Goal: Information Seeking & Learning: Learn about a topic

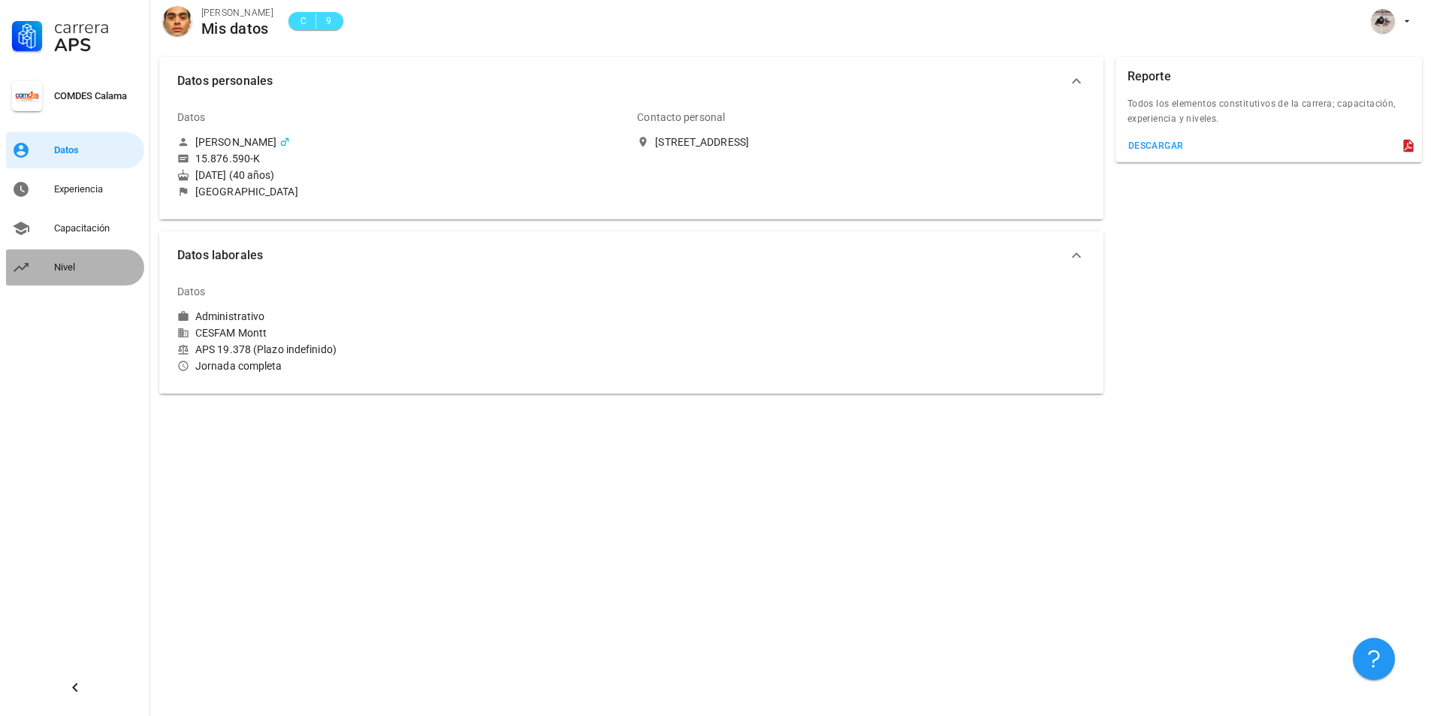
click at [83, 273] on div "Nivel" at bounding box center [96, 267] width 84 height 12
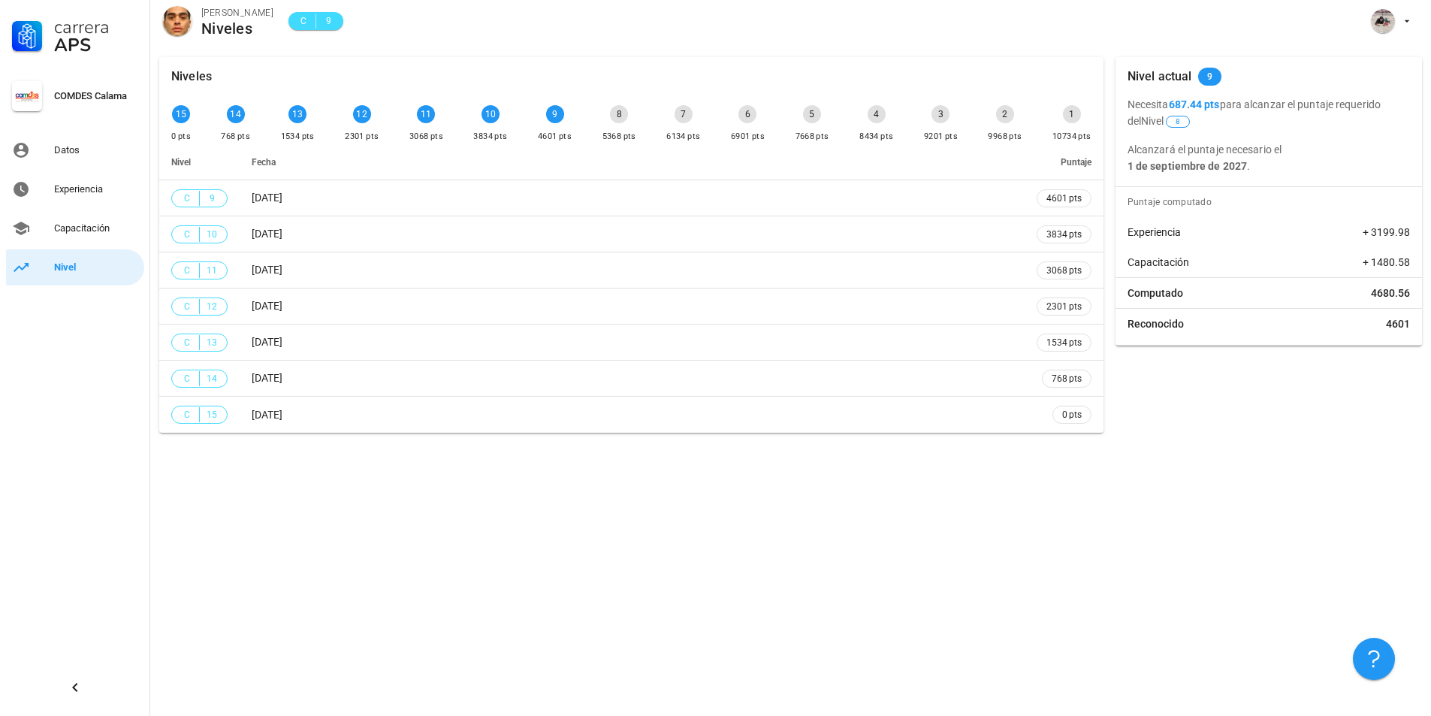
drag, startPoint x: 1252, startPoint y: 164, endPoint x: 1092, endPoint y: 123, distance: 165.8
click at [1092, 123] on div "Niveles 15 0 pts 14 768 pts 13 1534 pts 12 2301 pts 11 3068 pts 10 3834 pts 9 4…" at bounding box center [790, 245] width 1275 height 388
click at [1095, 91] on div "Niveles" at bounding box center [631, 76] width 944 height 39
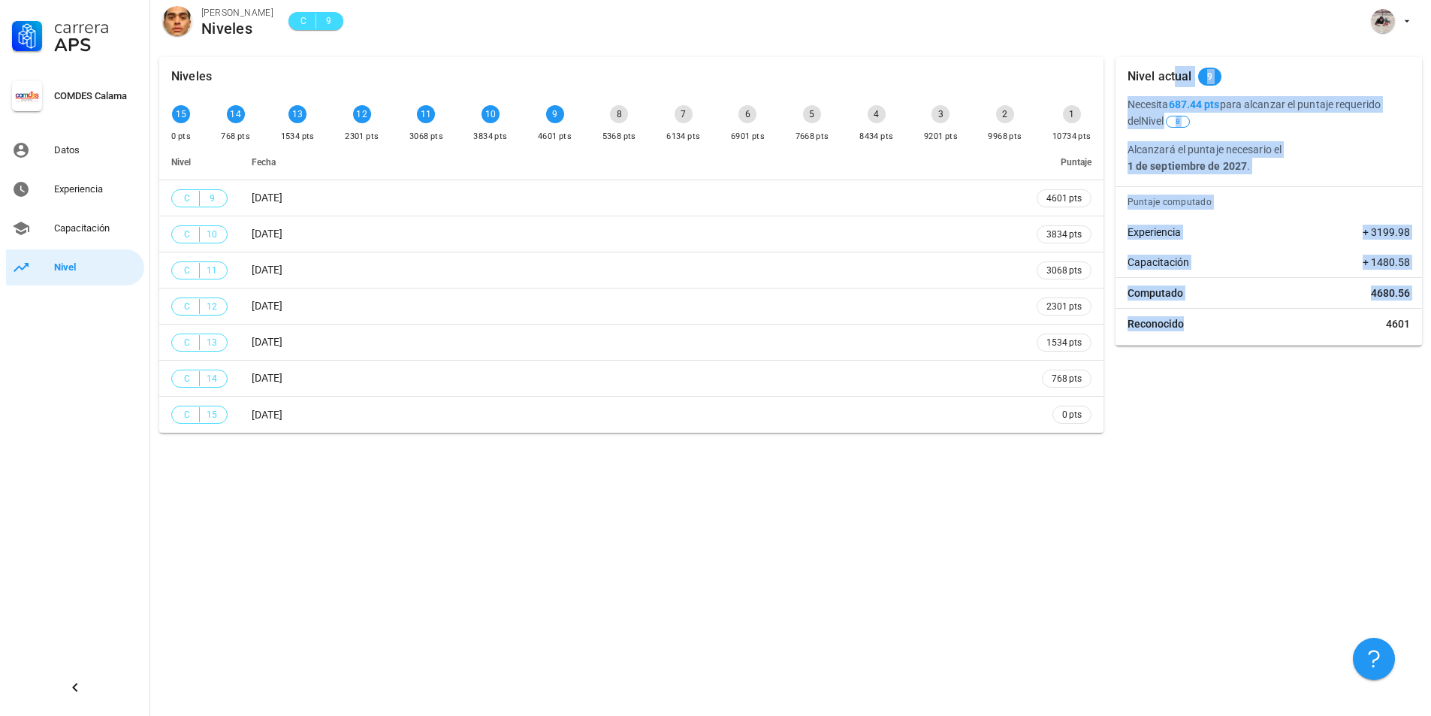
drag, startPoint x: 1125, startPoint y: 77, endPoint x: 1211, endPoint y: 337, distance: 273.9
click at [1211, 337] on div "Nivel actual 9 Necesita 687.44 pts para alcanzar el puntaje requerido del Nivel…" at bounding box center [1269, 201] width 307 height 288
click at [95, 236] on div "Capacitación" at bounding box center [96, 228] width 84 height 24
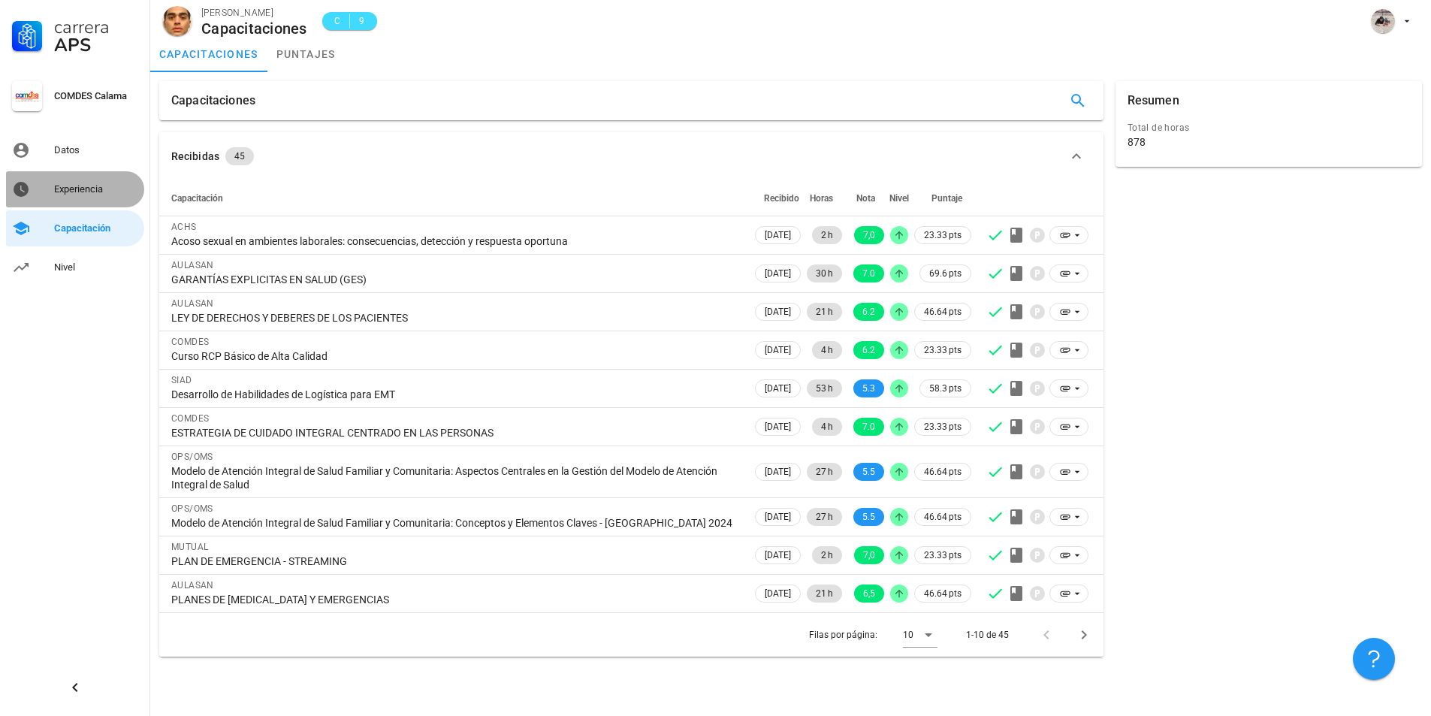
click at [98, 179] on div "Experiencia" at bounding box center [96, 189] width 84 height 24
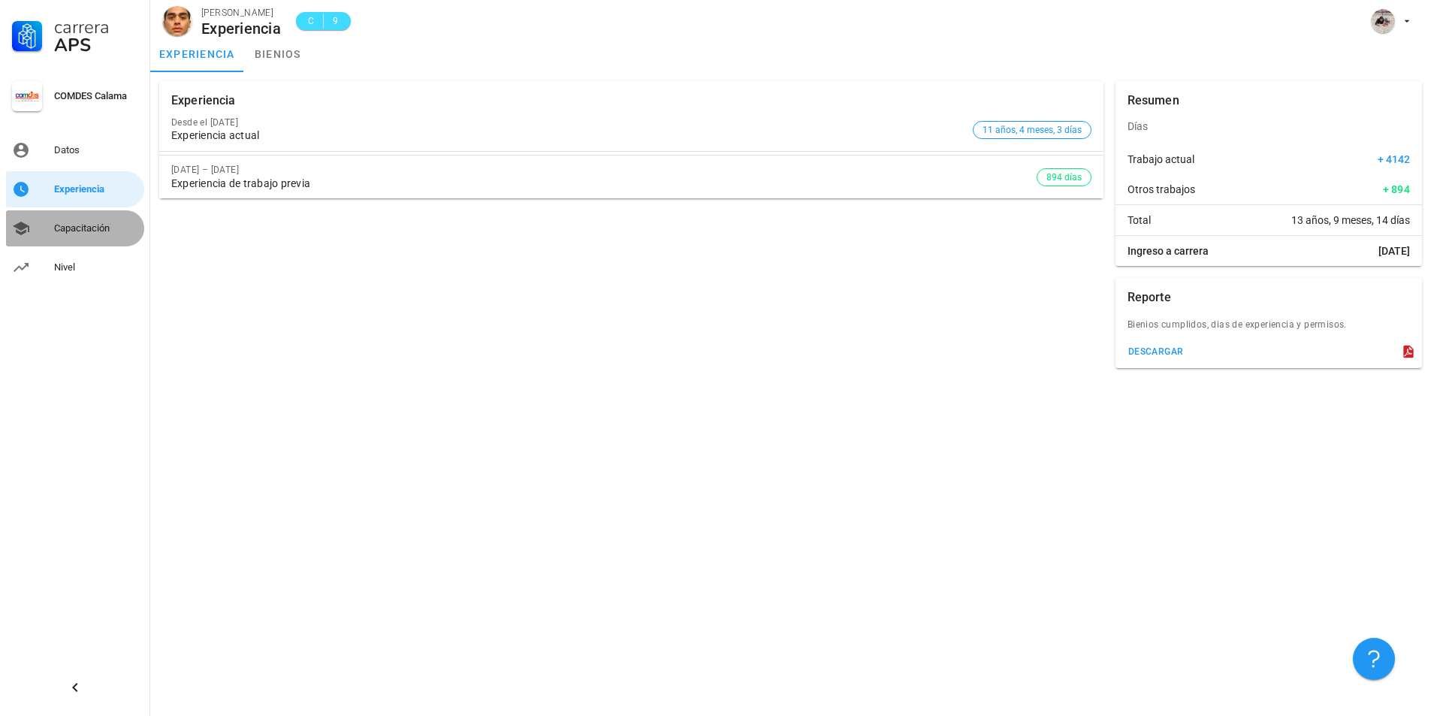
click at [102, 236] on div "Capacitación" at bounding box center [96, 228] width 84 height 24
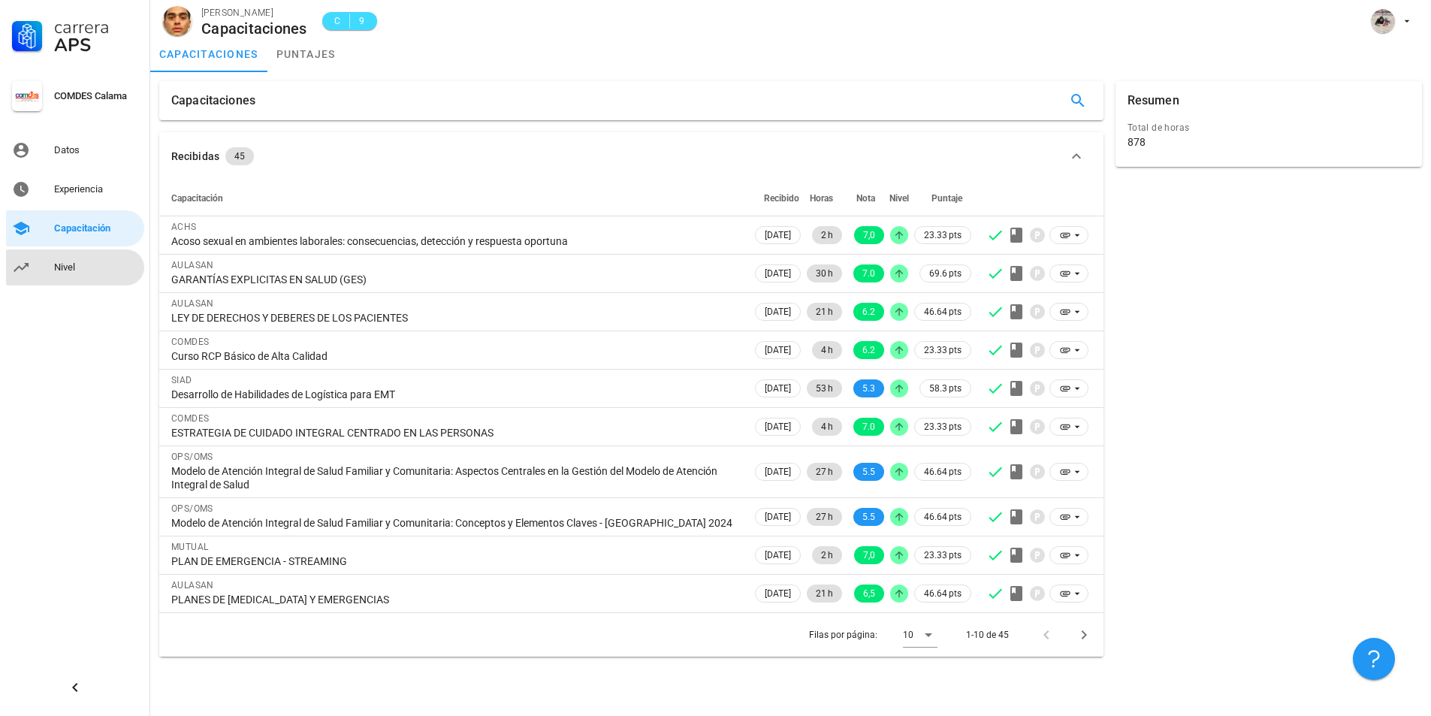
click at [65, 259] on div "Nivel" at bounding box center [96, 267] width 84 height 24
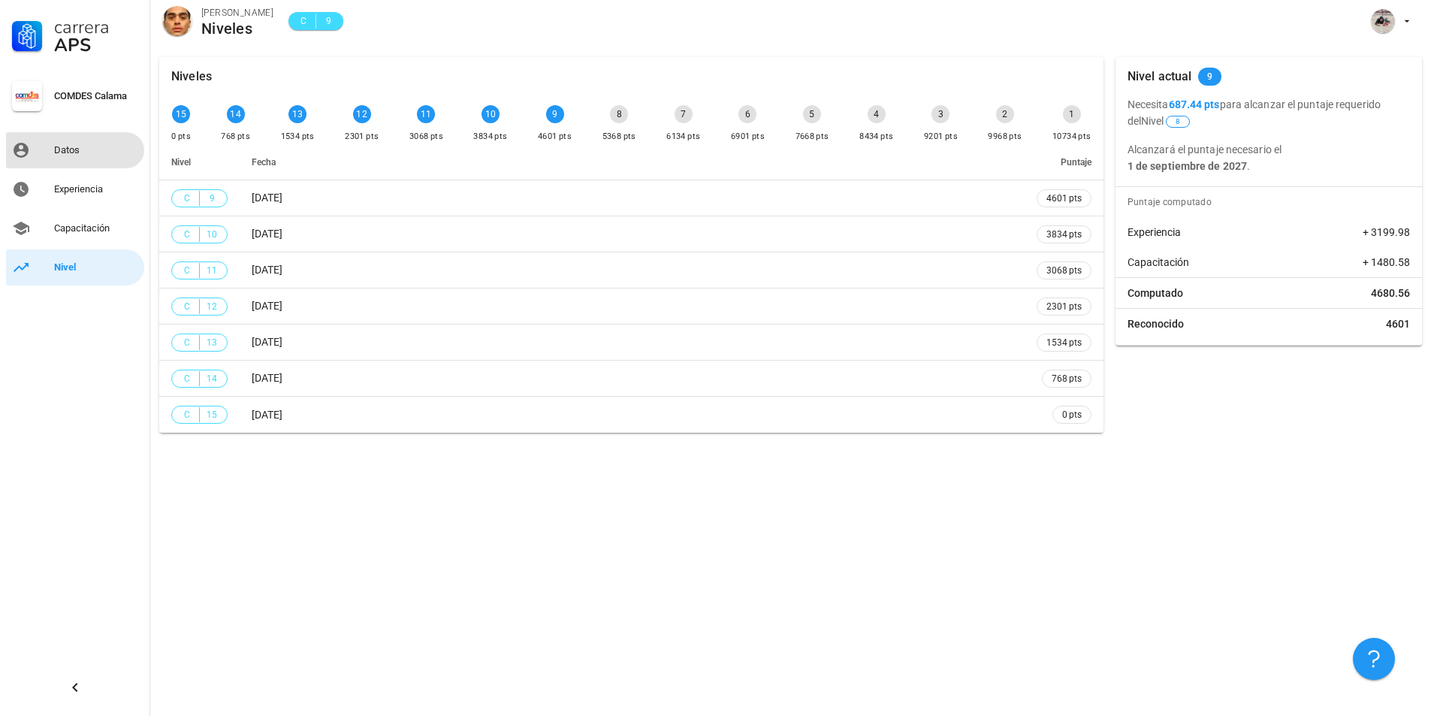
click at [85, 143] on div "Datos" at bounding box center [96, 150] width 84 height 24
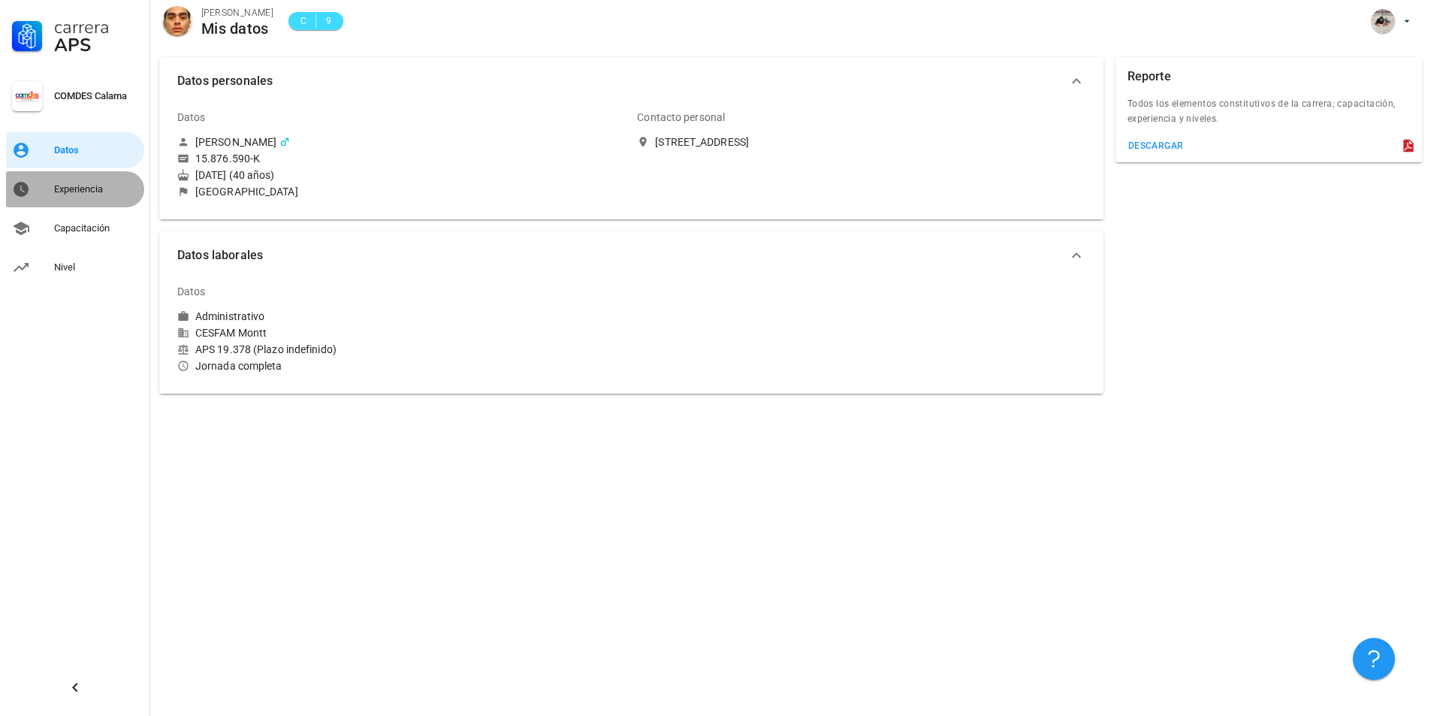
click at [97, 183] on div "Experiencia" at bounding box center [96, 189] width 84 height 24
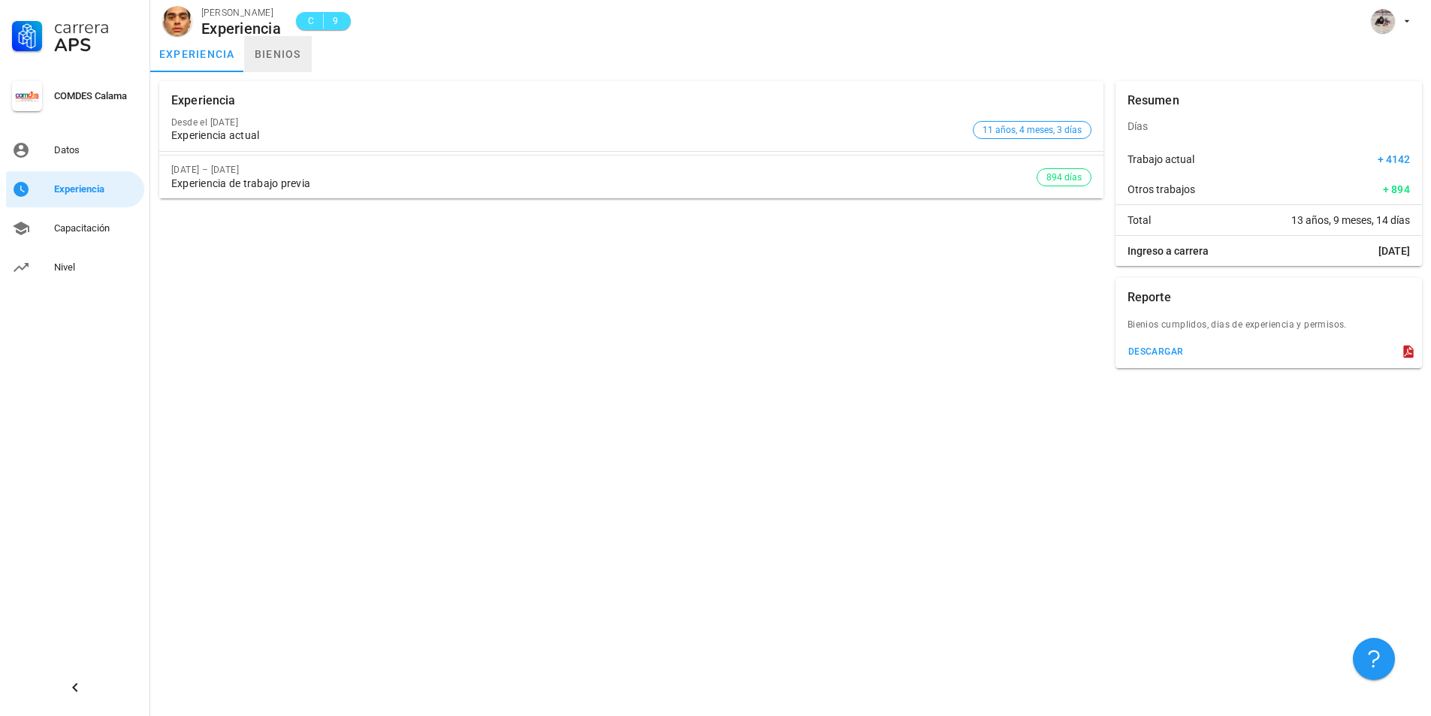
click at [286, 52] on link "bienios" at bounding box center [278, 54] width 68 height 36
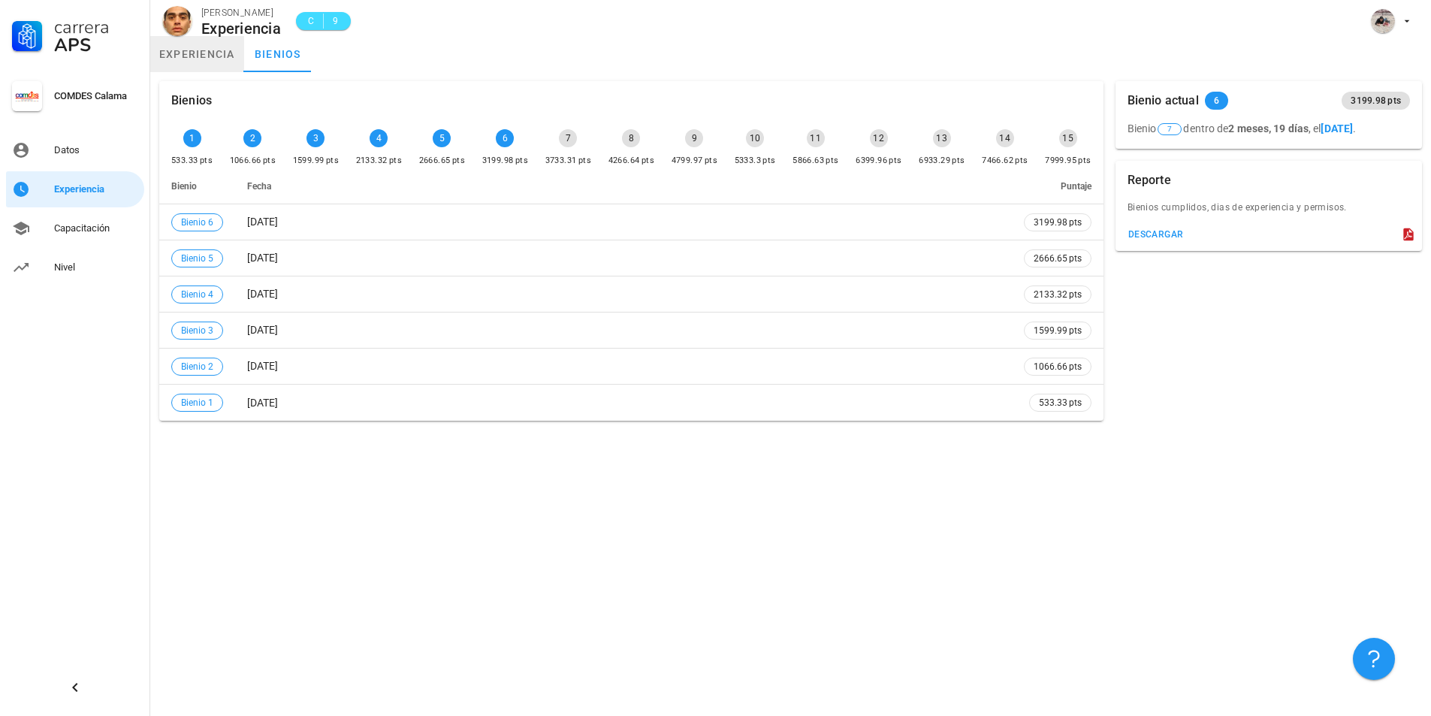
click at [185, 61] on link "experiencia" at bounding box center [197, 54] width 94 height 36
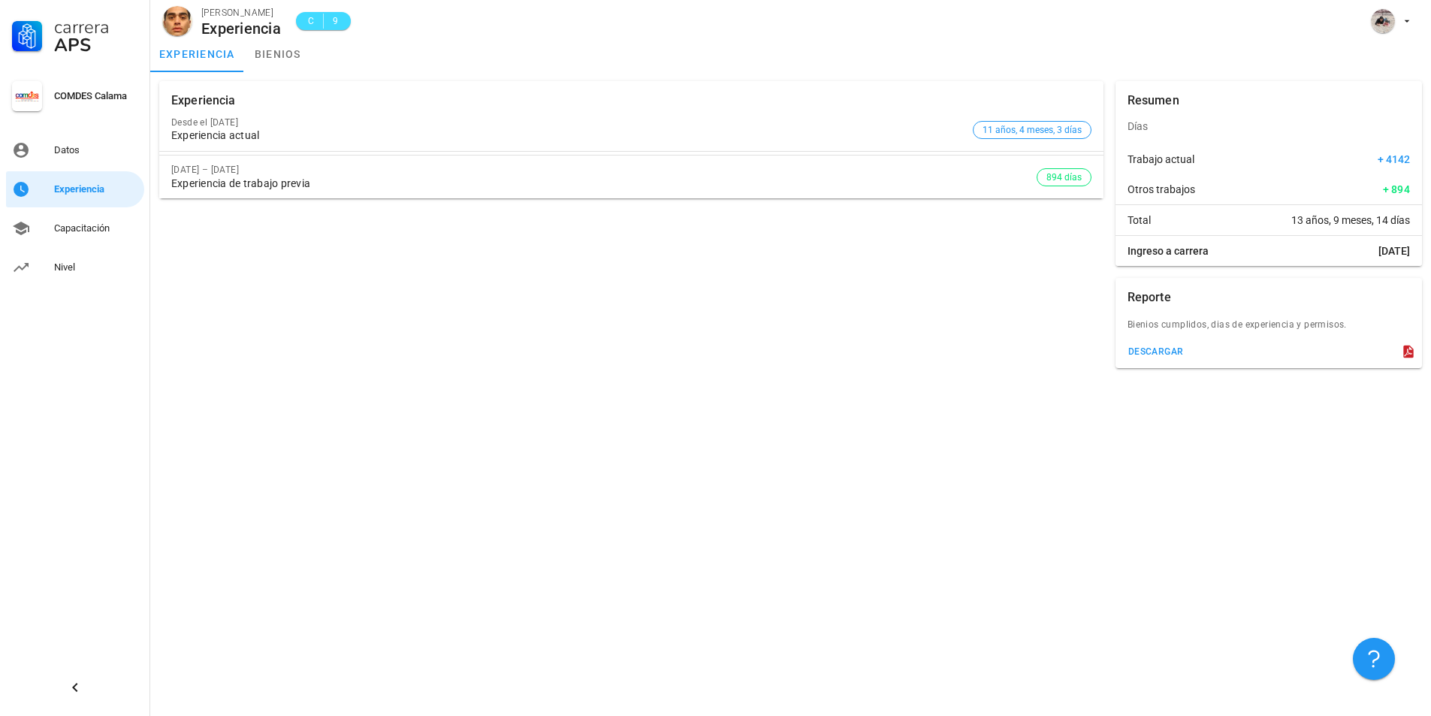
click at [261, 179] on div "Experiencia de trabajo previa" at bounding box center [603, 183] width 865 height 13
click at [86, 229] on div "Capacitación" at bounding box center [96, 228] width 84 height 12
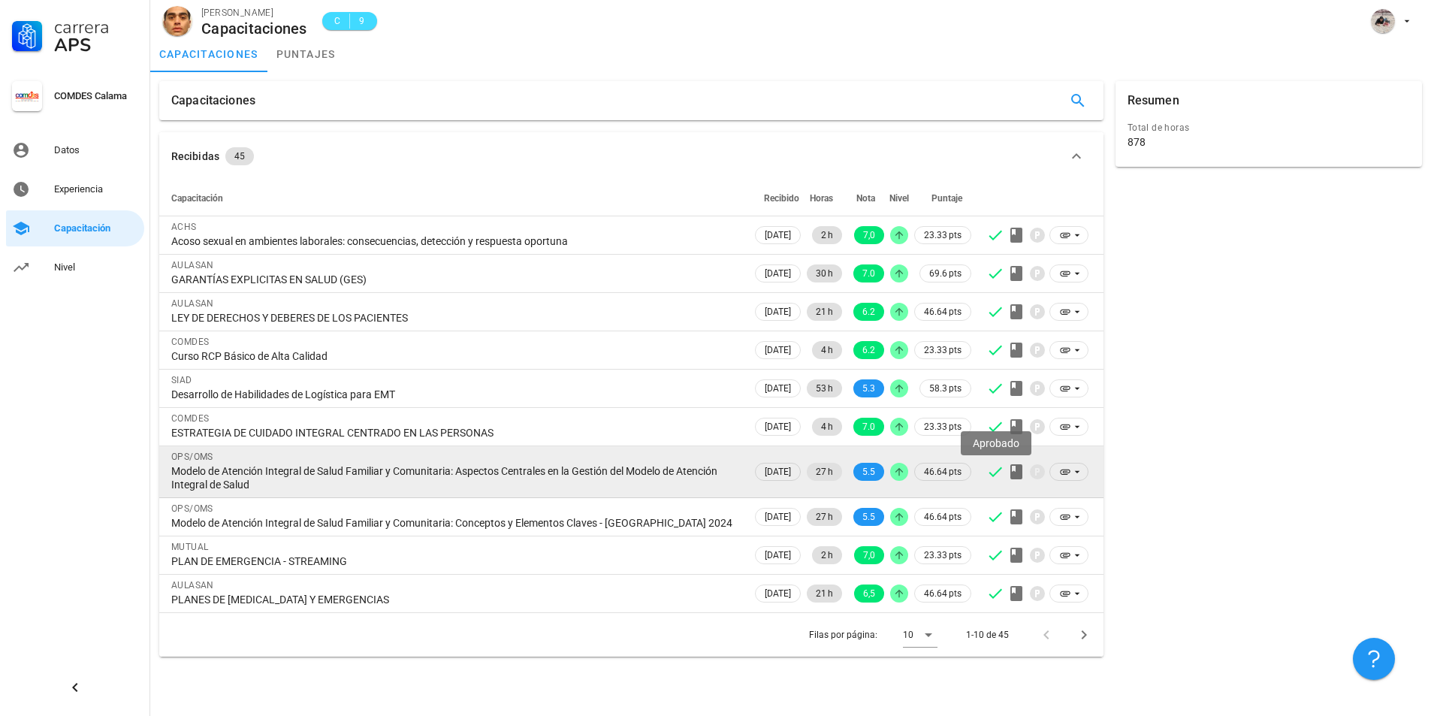
click at [997, 473] on icon at bounding box center [995, 472] width 18 height 18
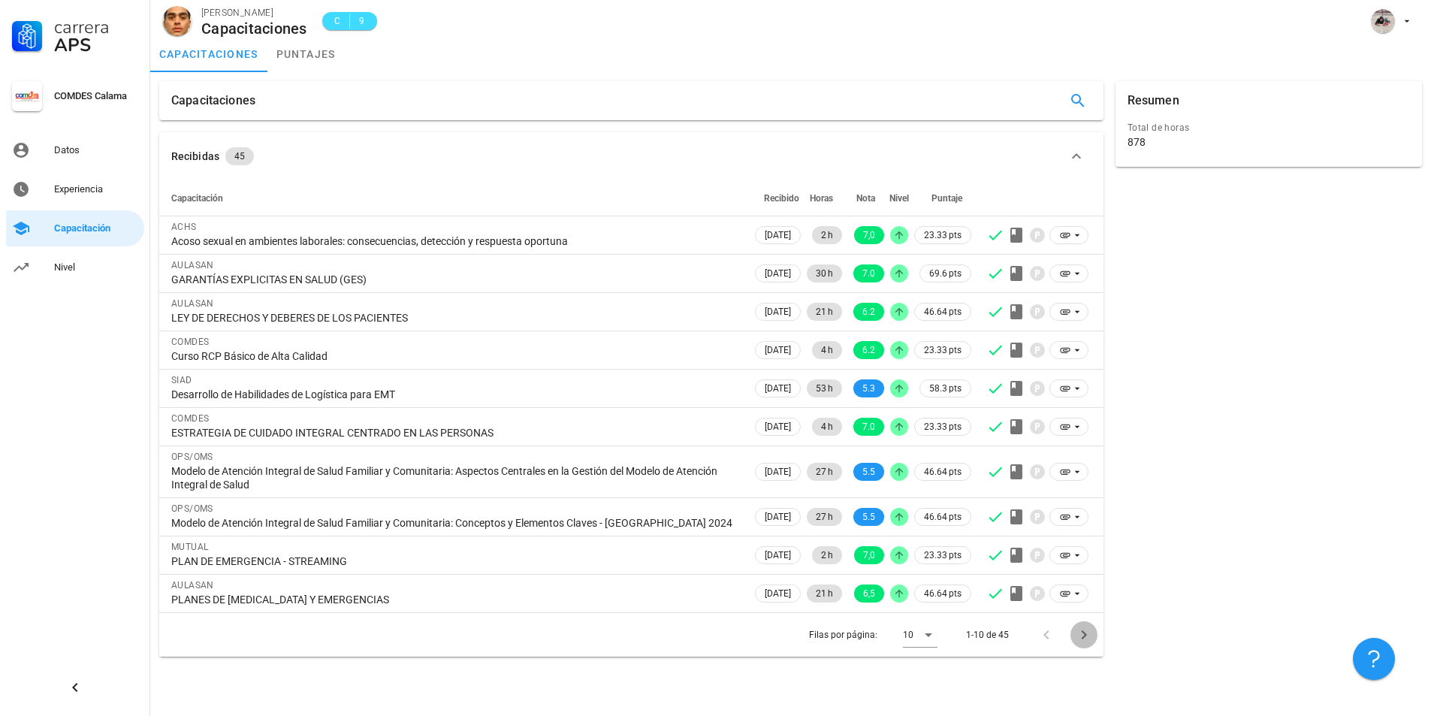
click at [1089, 636] on icon "Página siguiente" at bounding box center [1084, 635] width 18 height 18
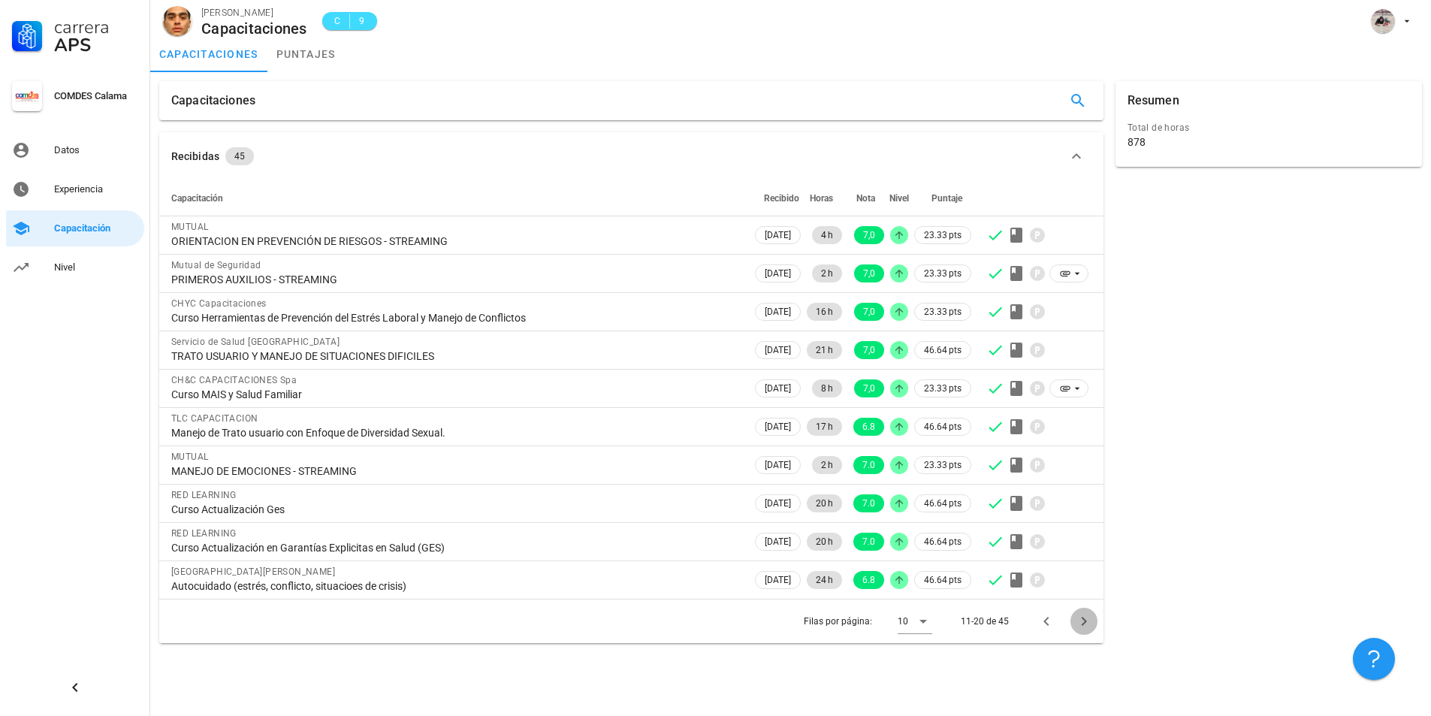
click at [1083, 618] on icon "Página siguiente" at bounding box center [1083, 621] width 5 height 9
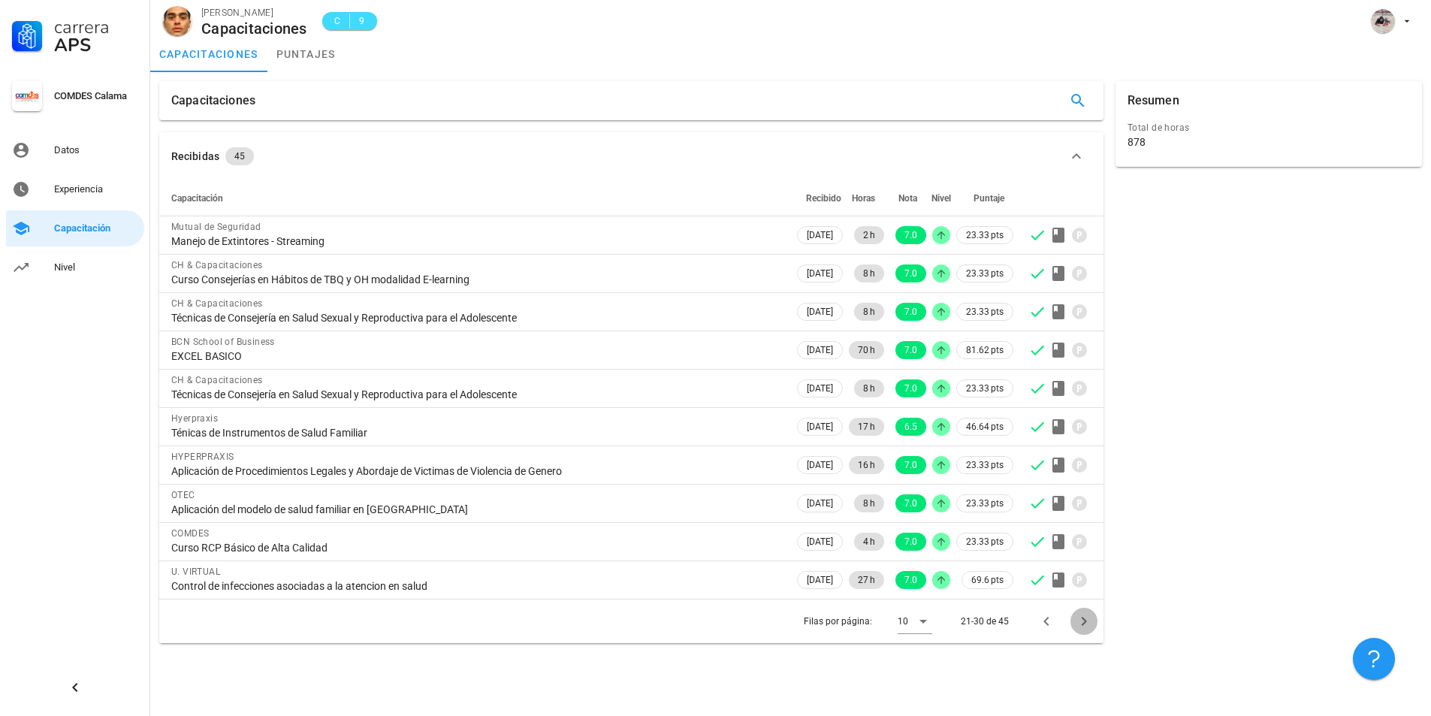
click at [1086, 618] on icon "Página siguiente" at bounding box center [1084, 621] width 18 height 18
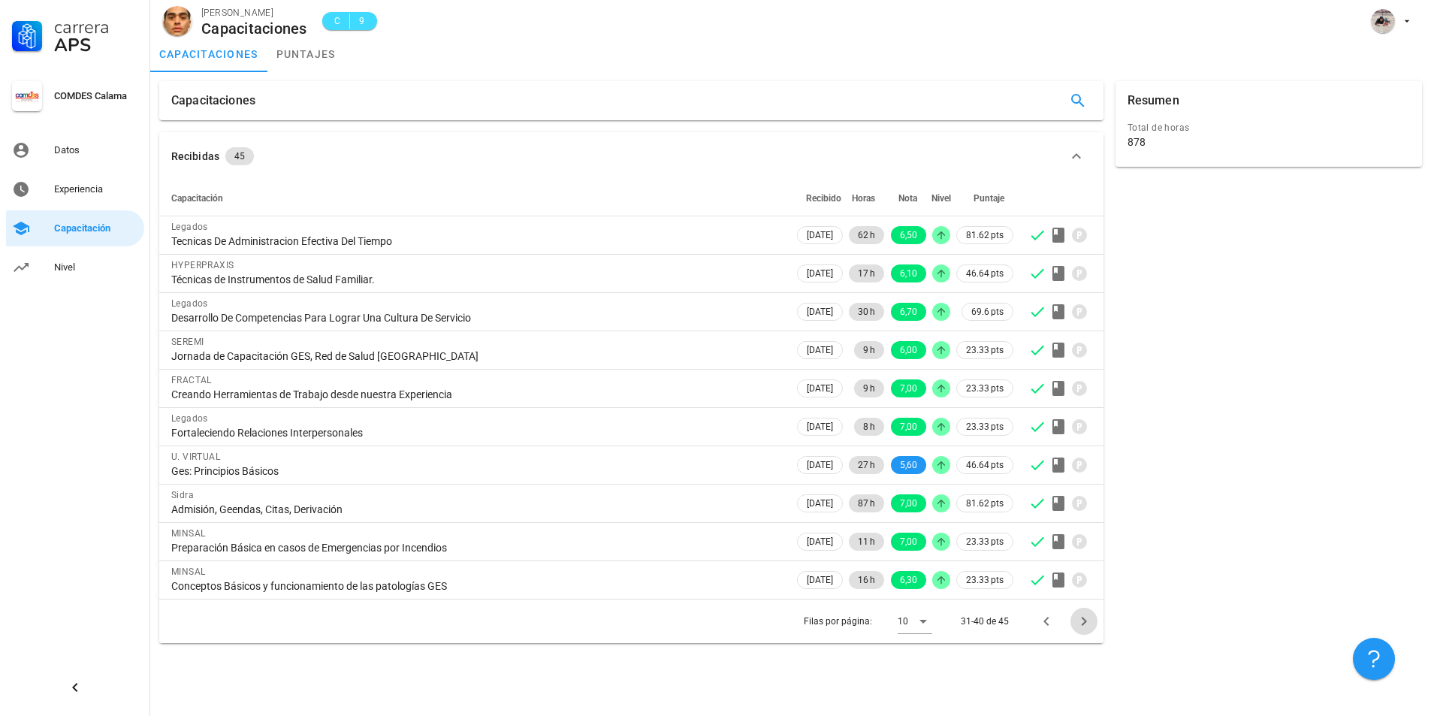
click at [1081, 618] on icon "Página siguiente" at bounding box center [1084, 621] width 18 height 18
